Goal: Information Seeking & Learning: Learn about a topic

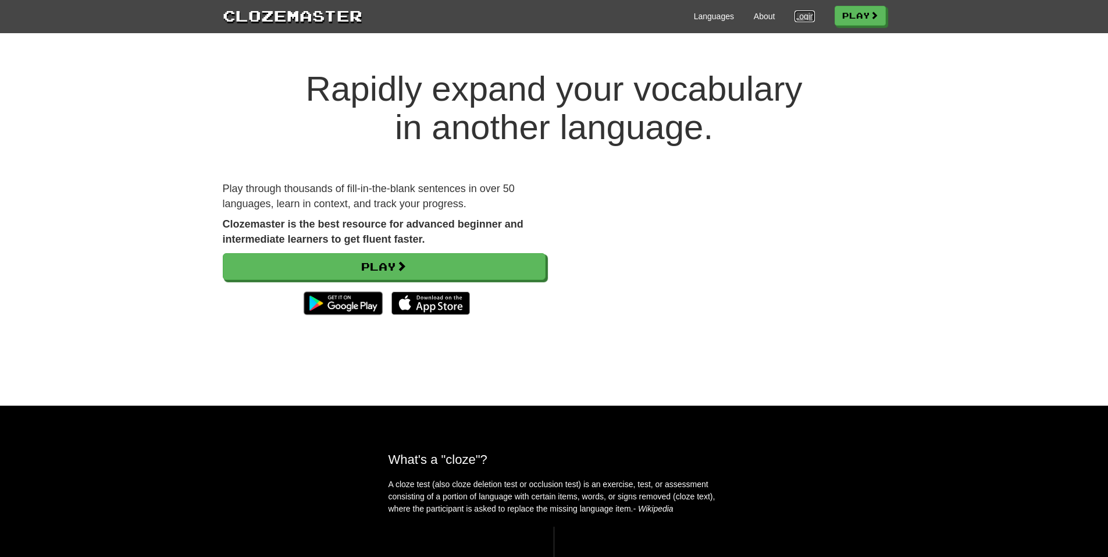
click at [802, 13] on link "Login" at bounding box center [805, 16] width 20 height 12
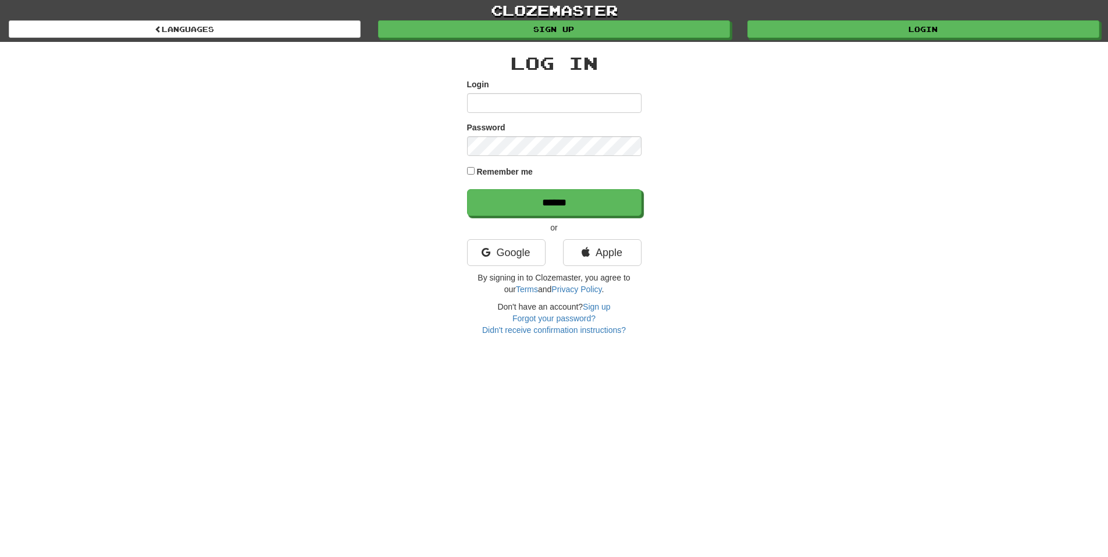
type input "**********"
click at [486, 174] on label "Remember me" at bounding box center [504, 172] width 56 height 12
click at [503, 204] on input "******" at bounding box center [555, 203] width 175 height 27
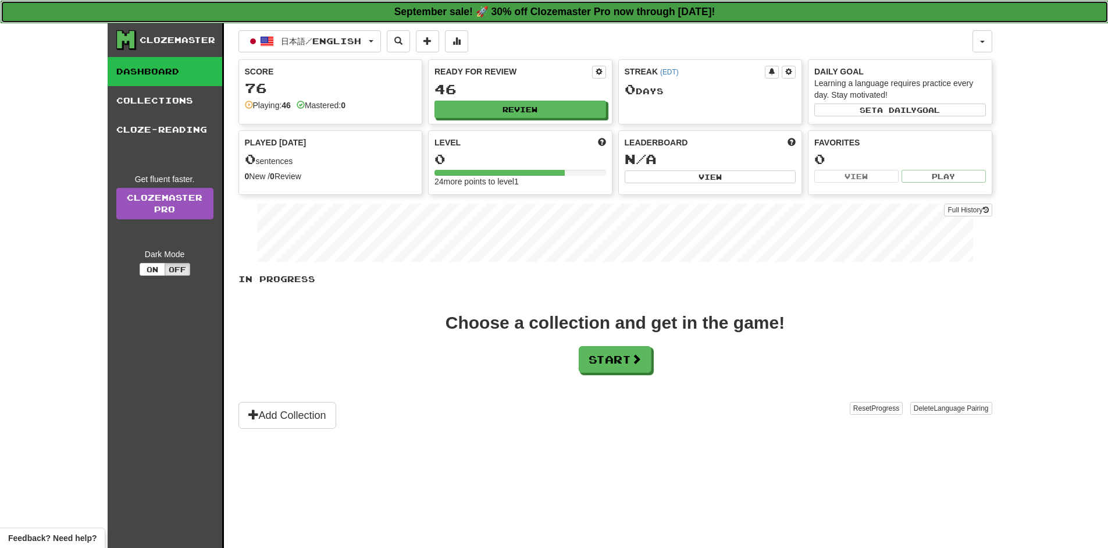
click at [566, 13] on strong "September sale! 🚀 30% off Clozemaster Pro now through [DATE]!" at bounding box center [554, 12] width 321 height 12
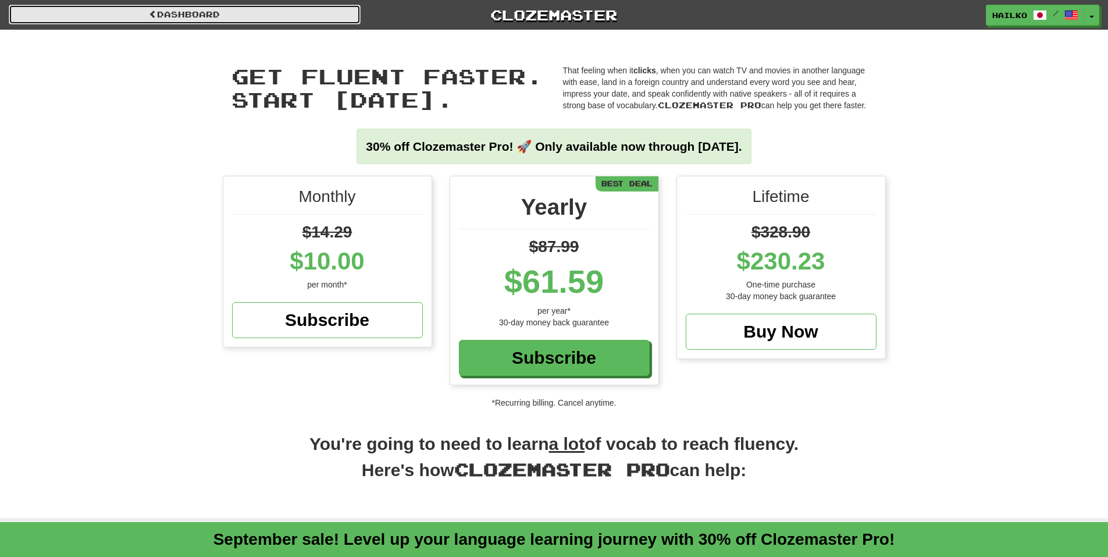
click at [131, 15] on link "Dashboard" at bounding box center [185, 15] width 352 height 20
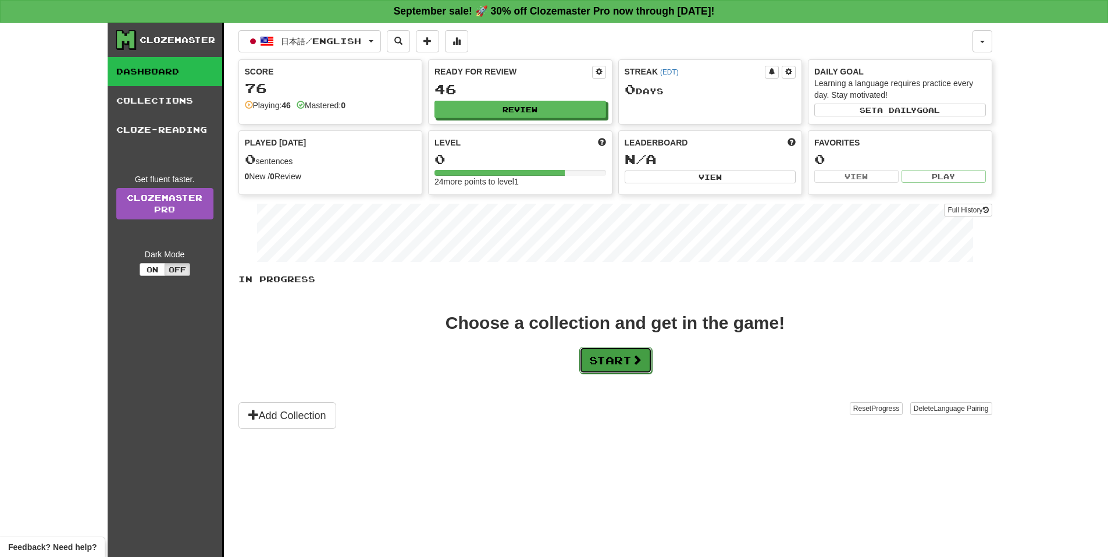
click at [652, 360] on button "Start" at bounding box center [615, 360] width 73 height 27
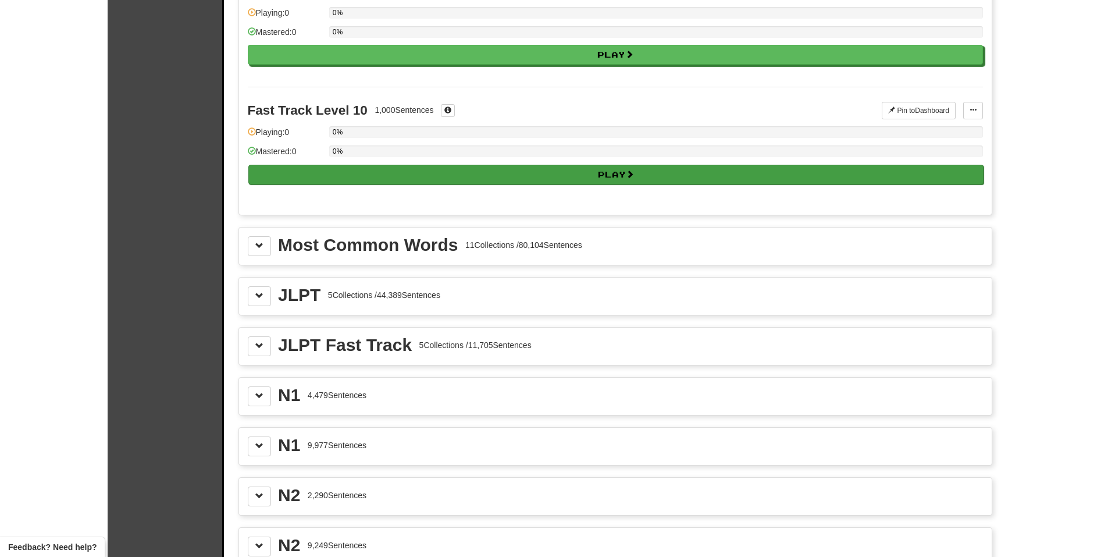
scroll to position [1222, 0]
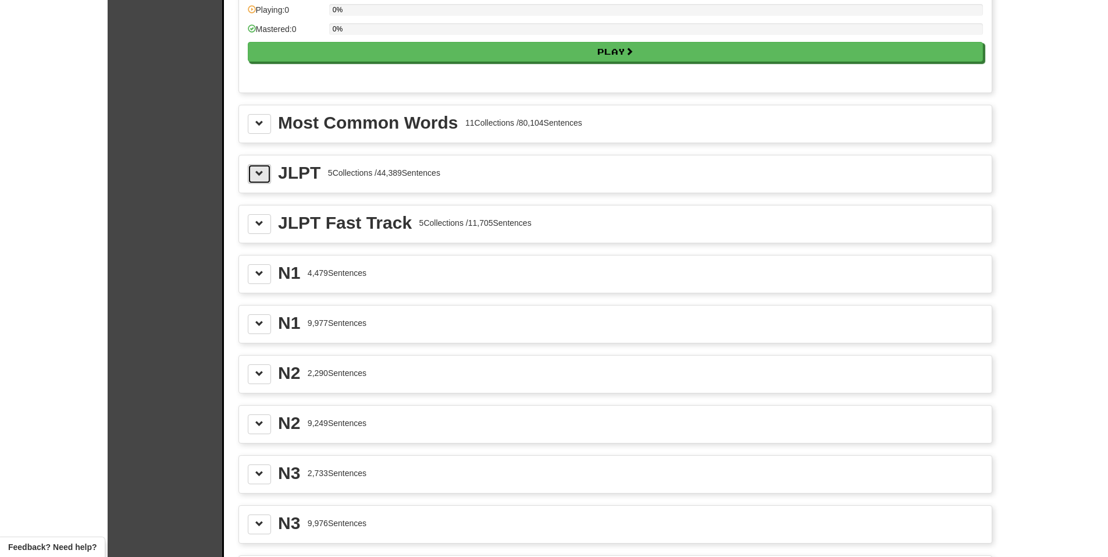
click at [250, 170] on button at bounding box center [259, 174] width 23 height 20
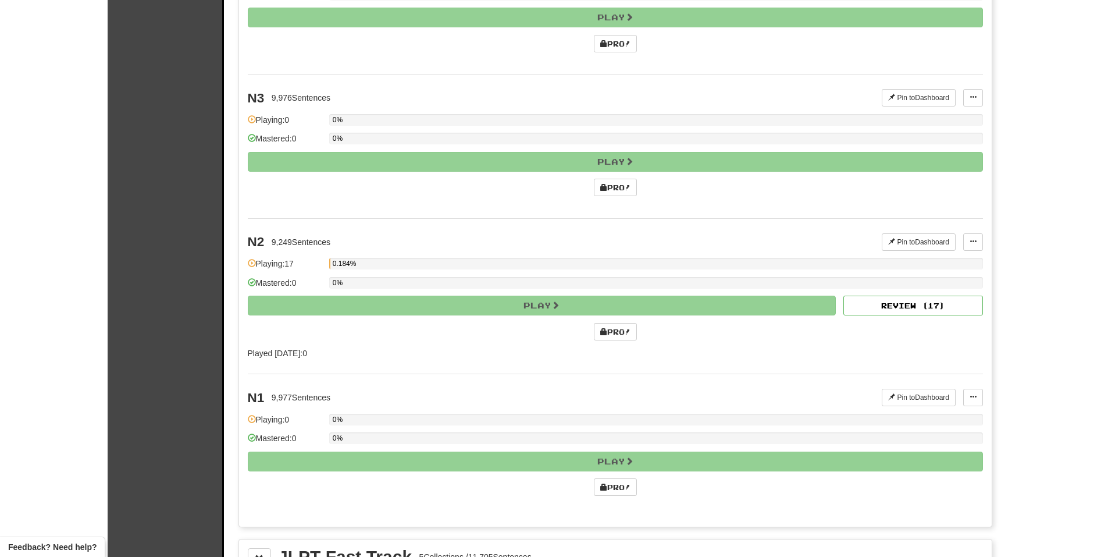
scroll to position [1629, 0]
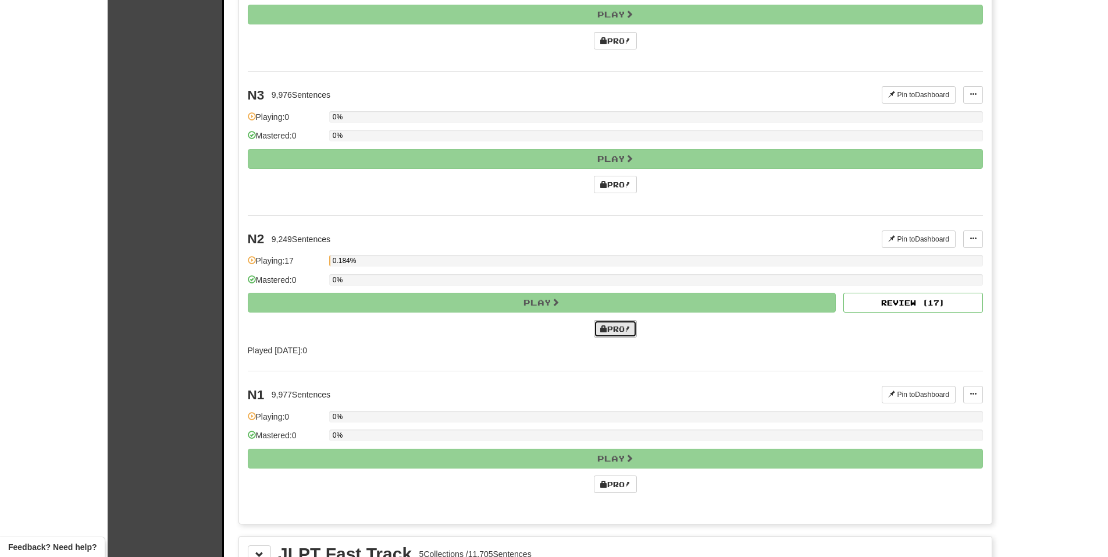
click at [611, 328] on link "Pro!" at bounding box center [615, 328] width 43 height 17
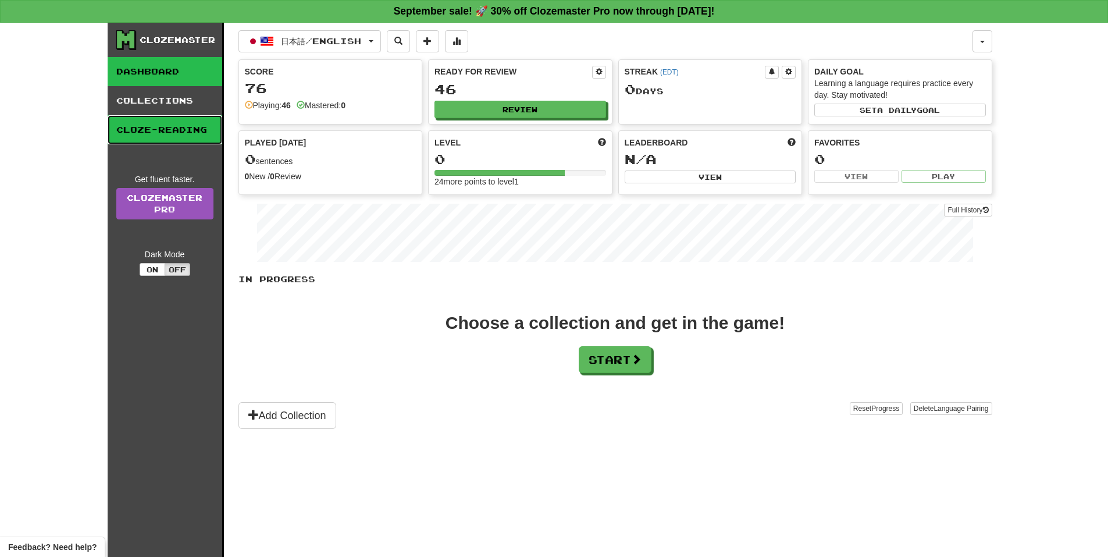
click at [132, 126] on link "Cloze-Reading" at bounding box center [165, 129] width 115 height 29
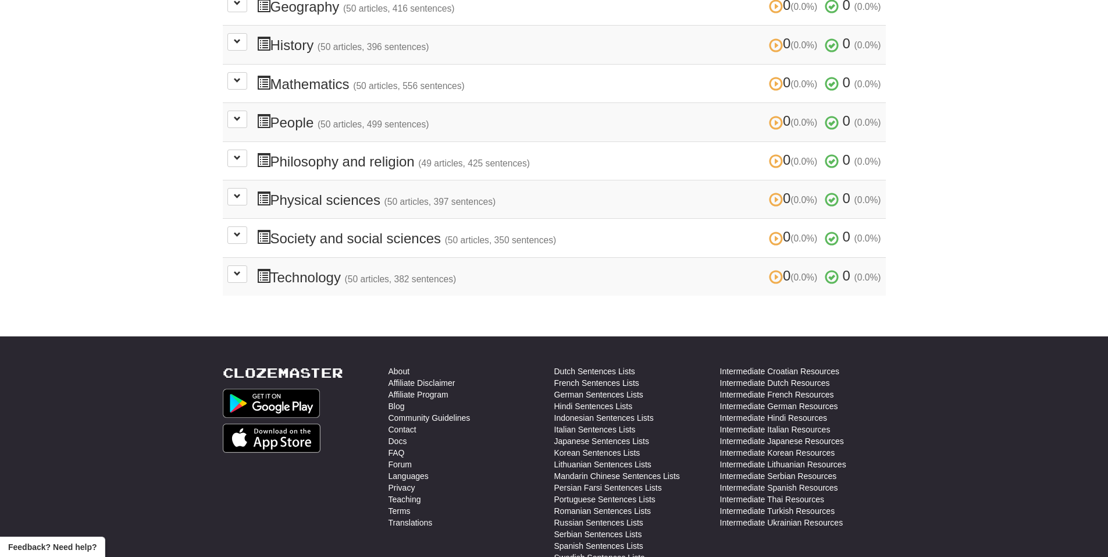
scroll to position [465, 0]
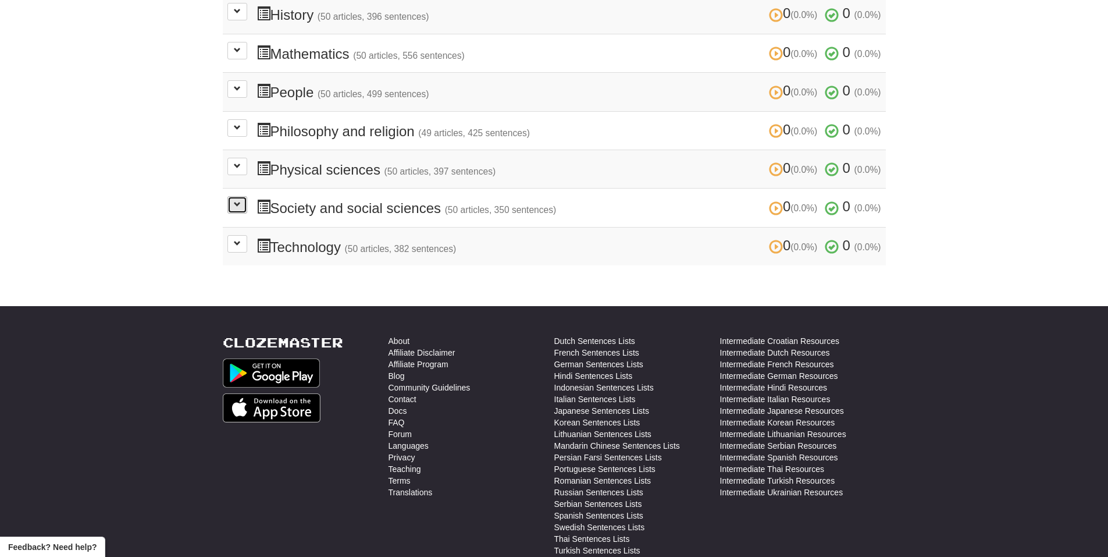
click at [240, 207] on span at bounding box center [237, 204] width 7 height 7
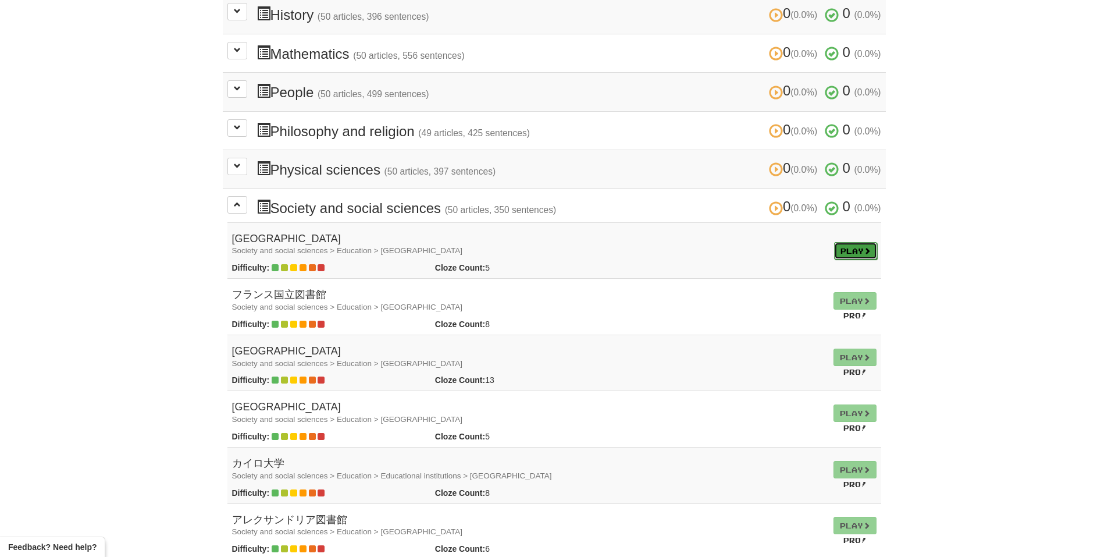
click at [851, 250] on link "Play" at bounding box center [855, 250] width 43 height 17
